Goal: Task Accomplishment & Management: Manage account settings

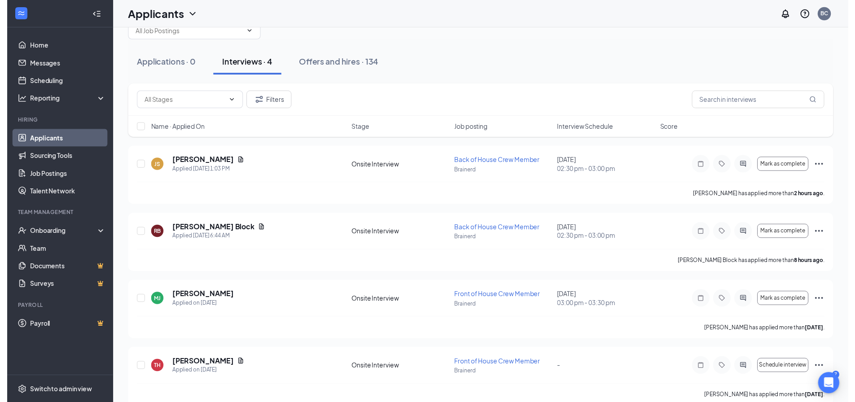
scroll to position [39, 0]
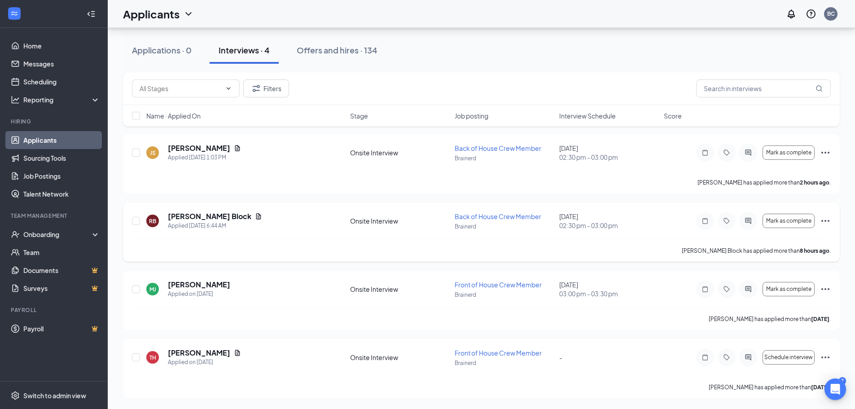
click at [222, 220] on div "[PERSON_NAME] Block" at bounding box center [215, 216] width 94 height 10
click at [219, 220] on div "[PERSON_NAME] Block" at bounding box center [215, 216] width 94 height 10
click at [255, 219] on icon "Document" at bounding box center [258, 216] width 7 height 7
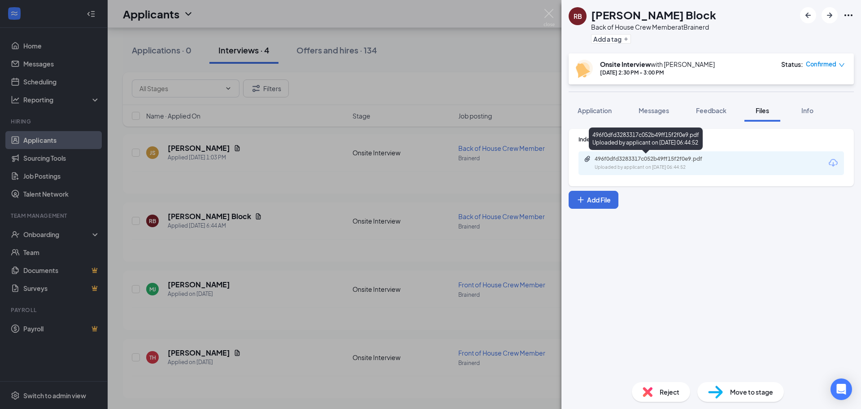
click at [657, 170] on div "Uploaded by applicant on [DATE] 06:44:52" at bounding box center [662, 167] width 135 height 7
click at [496, 93] on div "RB [PERSON_NAME] Block Back of House Crew Member at Brainerd Add a tag Onsite I…" at bounding box center [430, 204] width 861 height 409
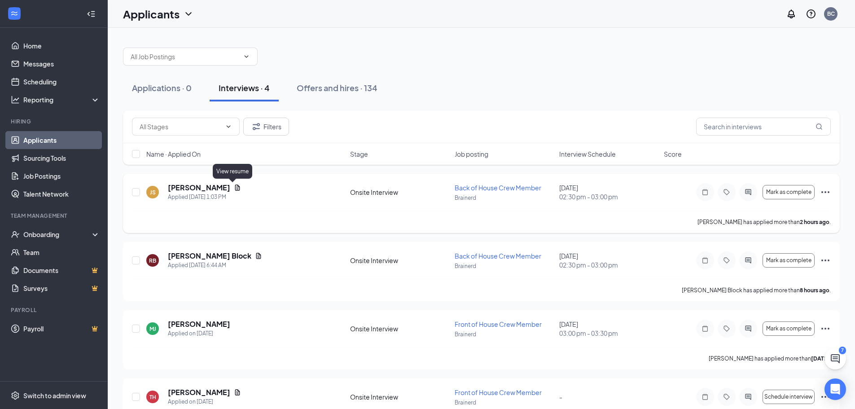
click at [236, 188] on icon "Document" at bounding box center [237, 187] width 7 height 7
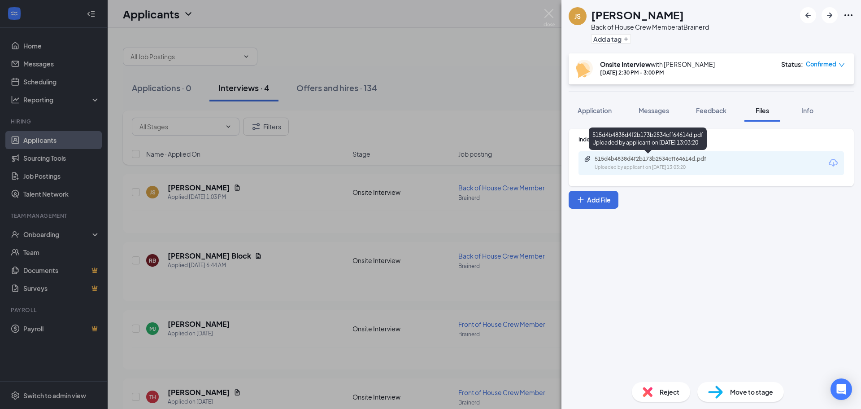
click at [668, 161] on div "515d4b4838d4f2b173b2534cff64614d.pdf" at bounding box center [658, 158] width 126 height 7
click at [438, 91] on div "JS [PERSON_NAME] Back of House Crew Member at [GEOGRAPHIC_DATA] Add a tag Onsit…" at bounding box center [430, 204] width 861 height 409
